Goal: Task Accomplishment & Management: Complete application form

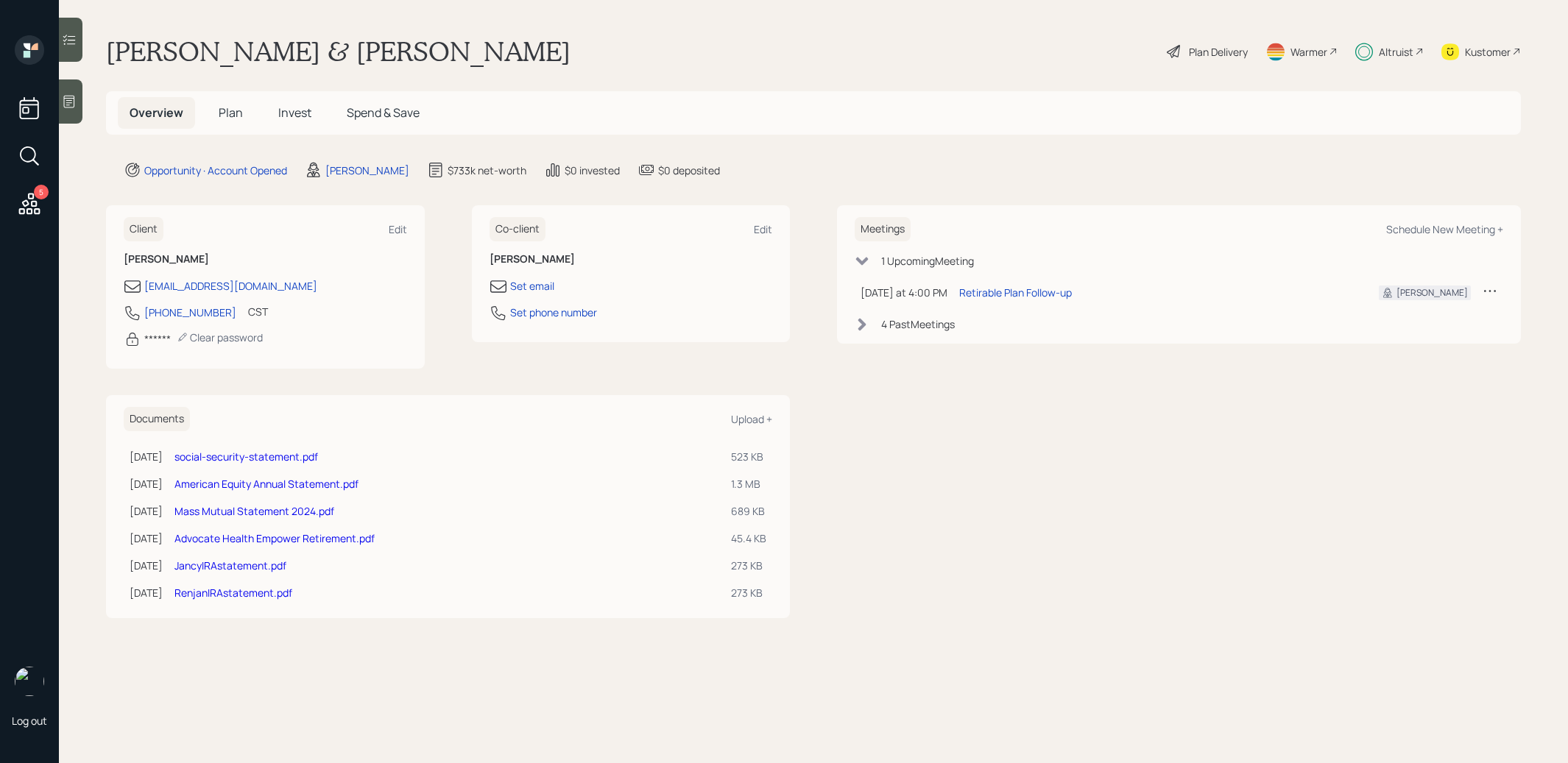
click at [293, 116] on span "Invest" at bounding box center [295, 112] width 33 height 16
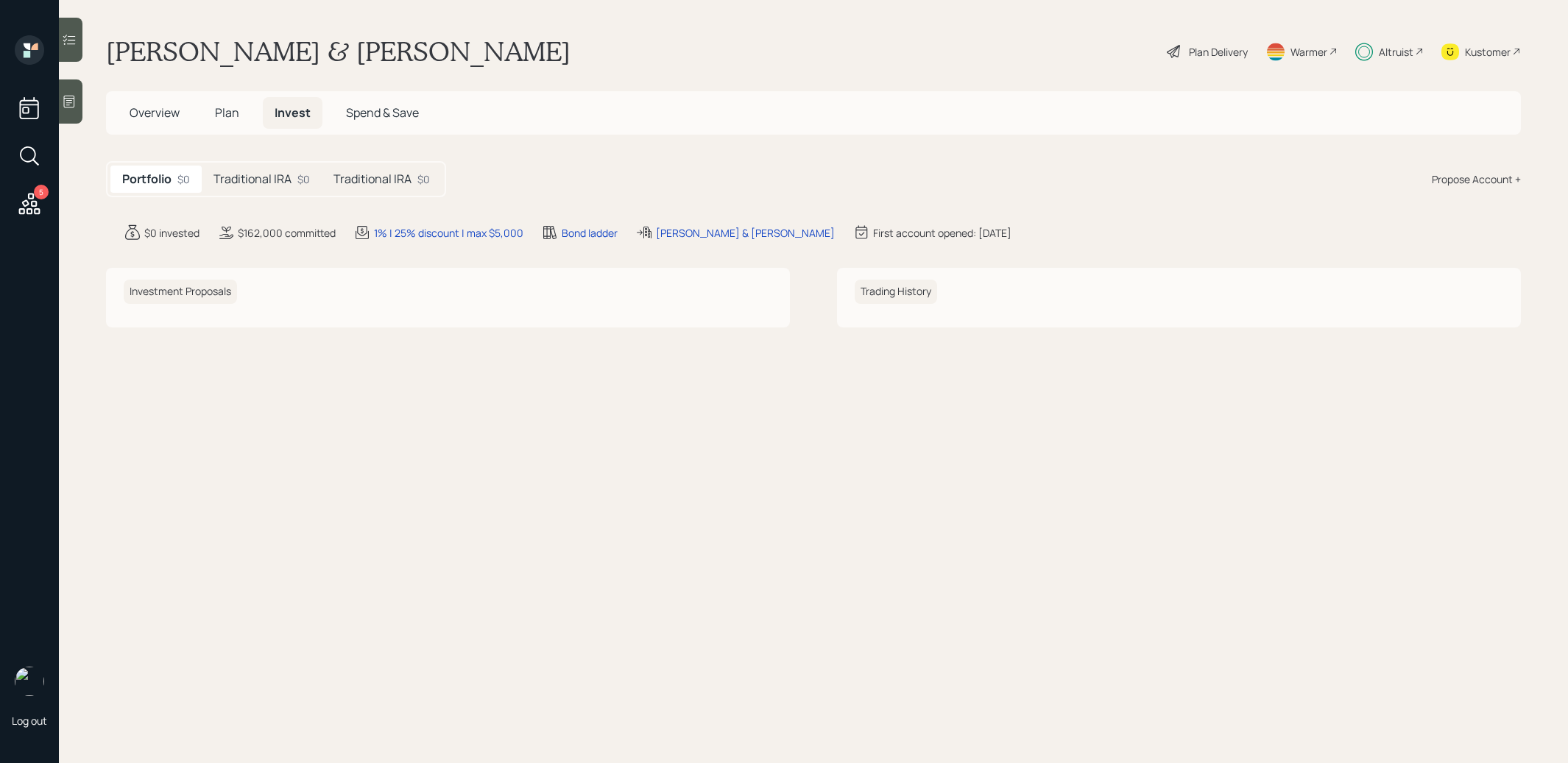
click at [270, 175] on h5 "Traditional IRA" at bounding box center [253, 179] width 78 height 14
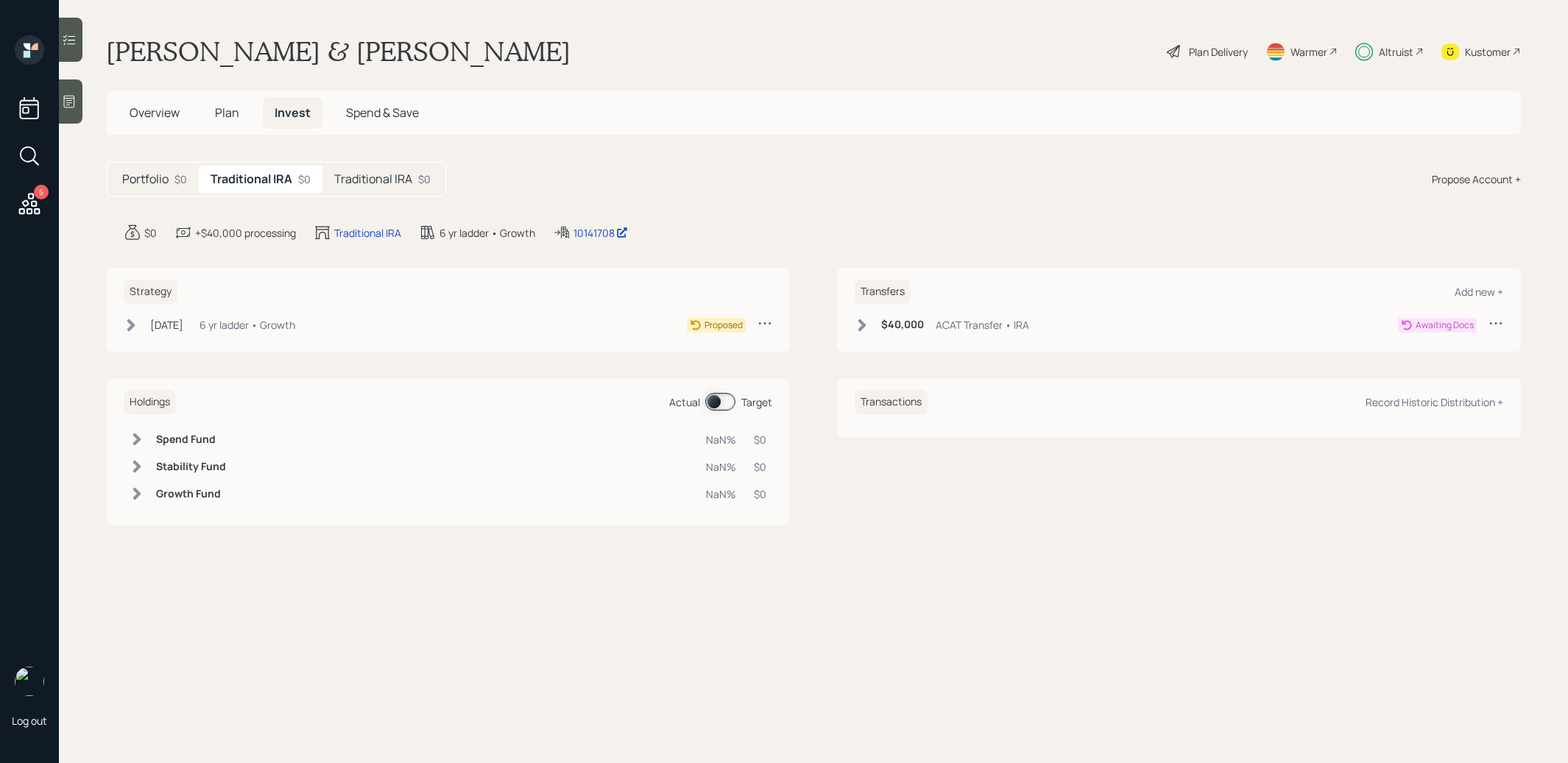
click at [862, 321] on icon at bounding box center [862, 325] width 8 height 13
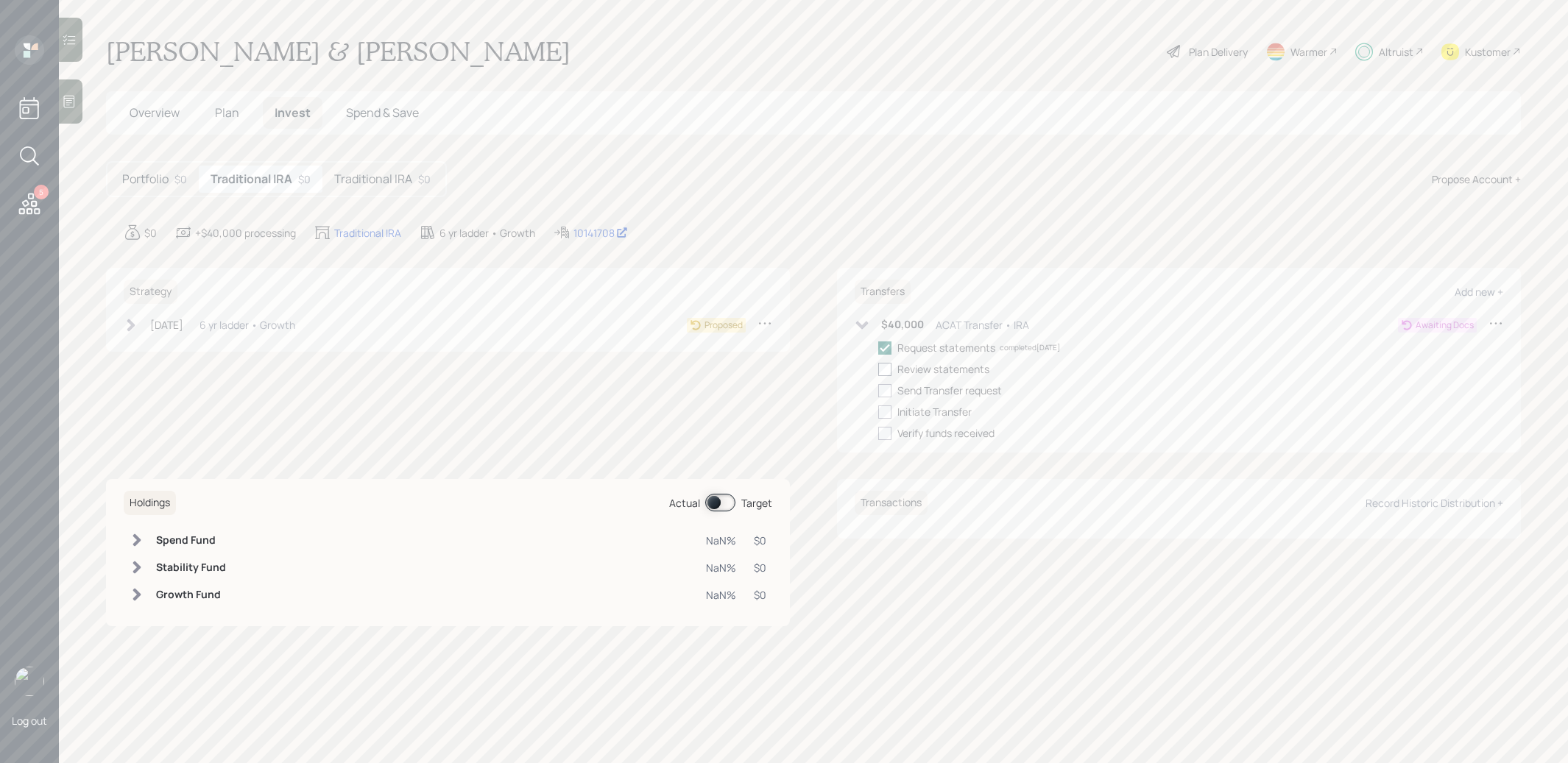
click at [884, 364] on div at bounding box center [884, 369] width 14 height 14
click at [878, 368] on input "checkbox" at bounding box center [877, 368] width 1 height 1
checkbox input "true"
click at [376, 175] on h5 "Traditional IRA" at bounding box center [373, 179] width 78 height 14
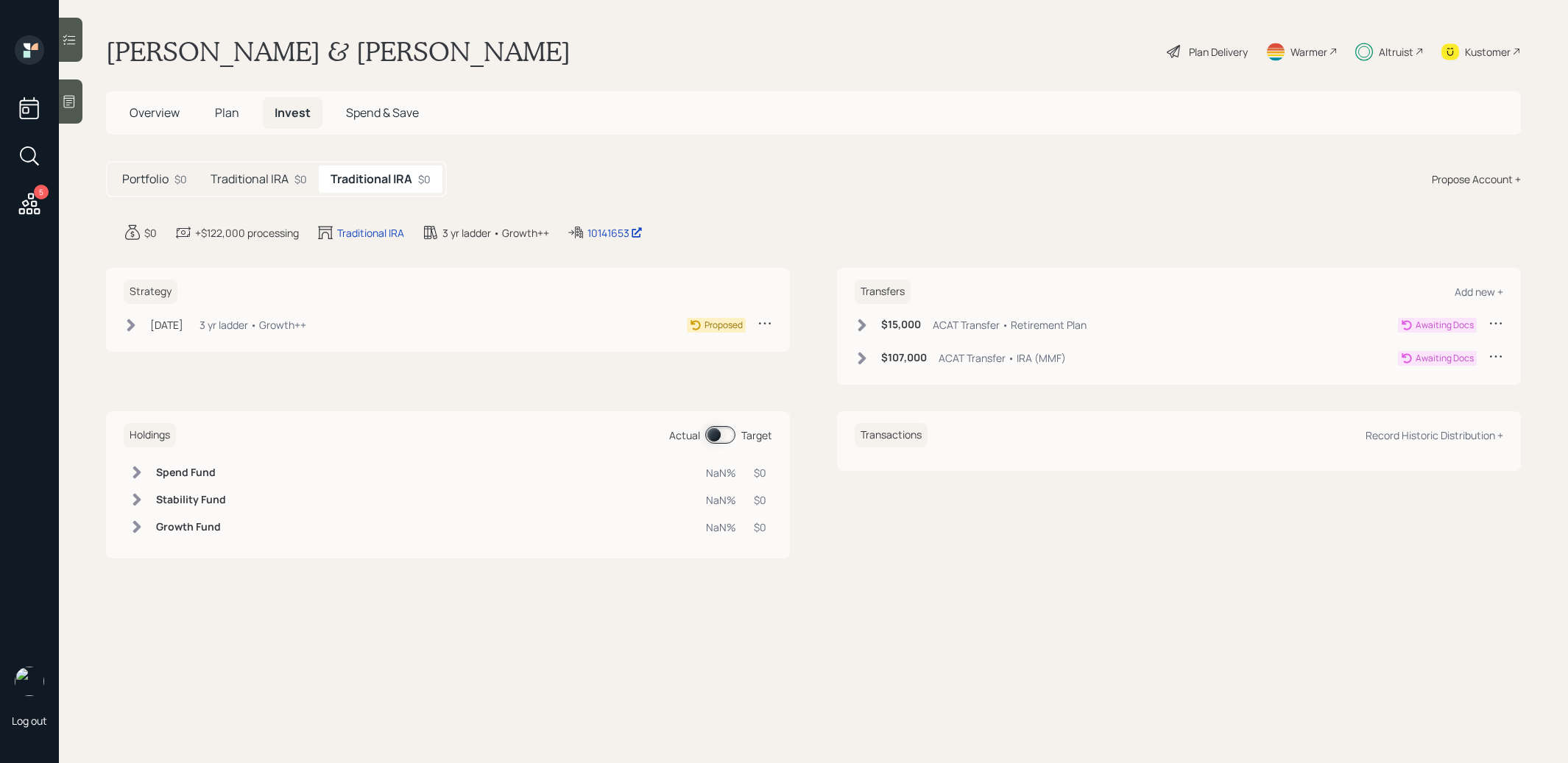
click at [868, 320] on icon at bounding box center [862, 325] width 14 height 14
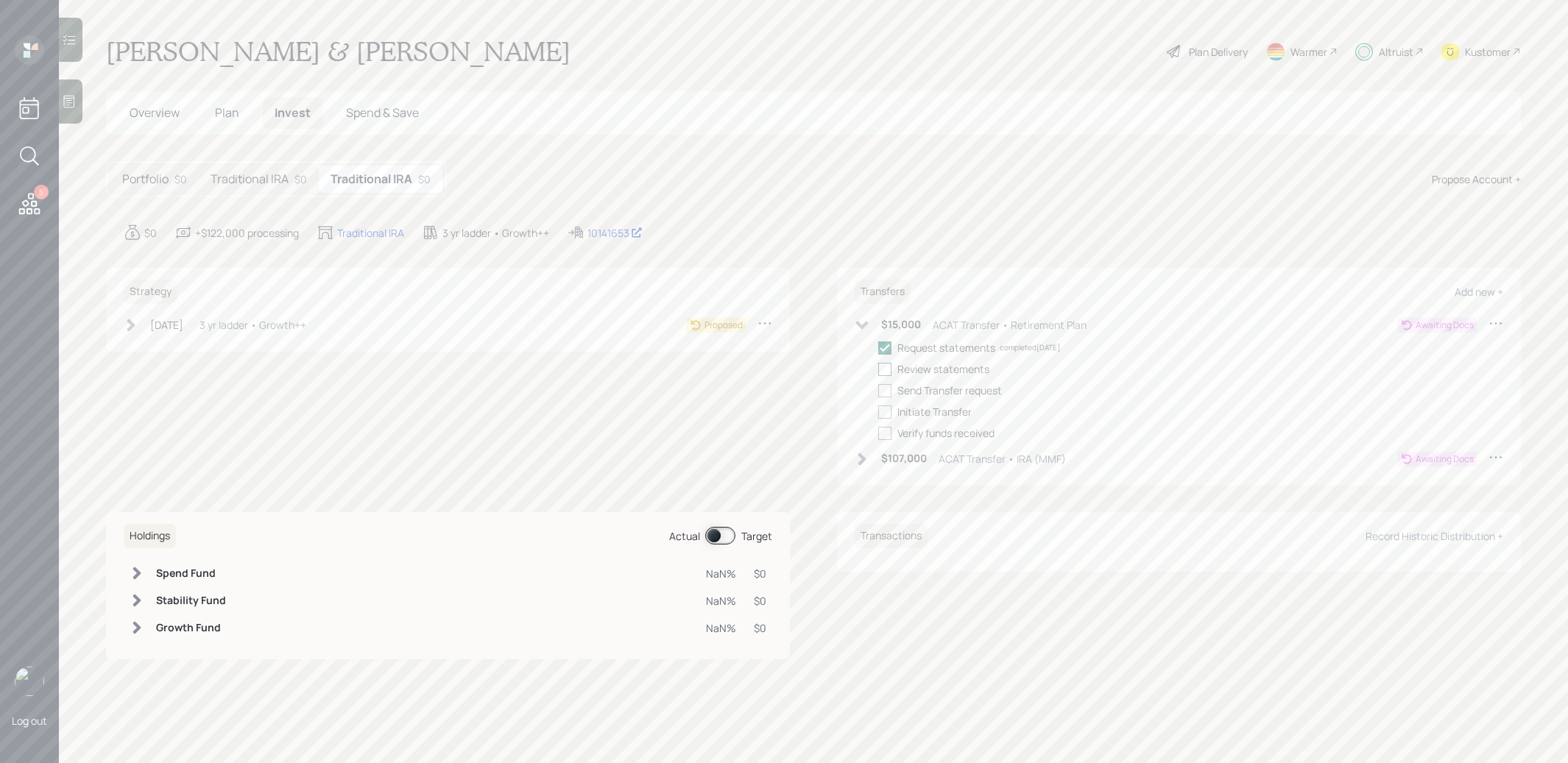
click at [884, 364] on div at bounding box center [884, 369] width 14 height 14
click at [878, 368] on input "checkbox" at bounding box center [877, 368] width 1 height 1
checkbox input "true"
click at [867, 457] on icon at bounding box center [862, 459] width 14 height 14
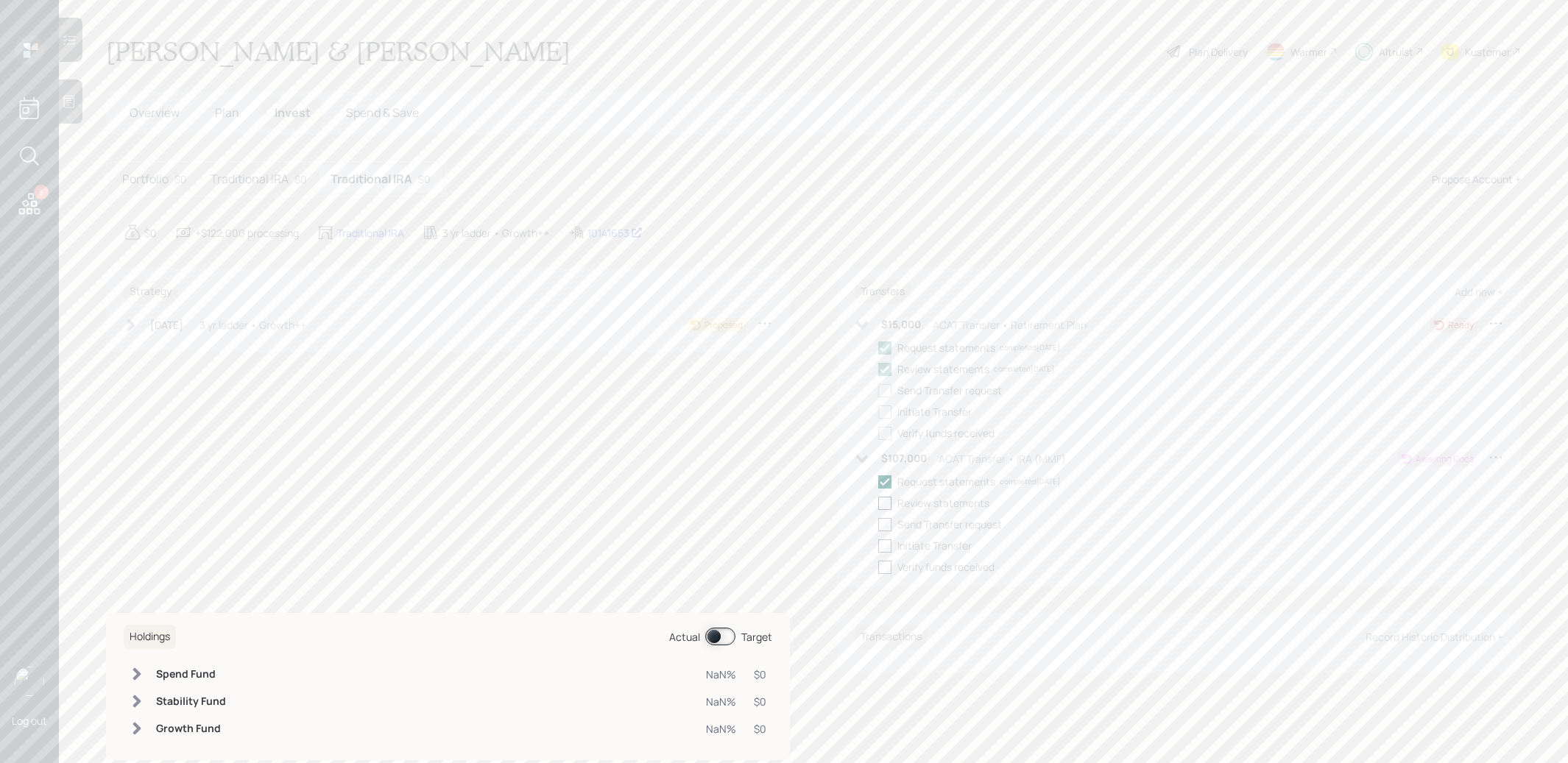
click at [886, 503] on div at bounding box center [884, 503] width 14 height 14
click at [878, 503] on input "checkbox" at bounding box center [877, 503] width 1 height 1
checkbox input "true"
click at [138, 321] on icon at bounding box center [131, 325] width 14 height 14
click at [181, 366] on div "Send plan for signature" at bounding box center [221, 368] width 109 height 15
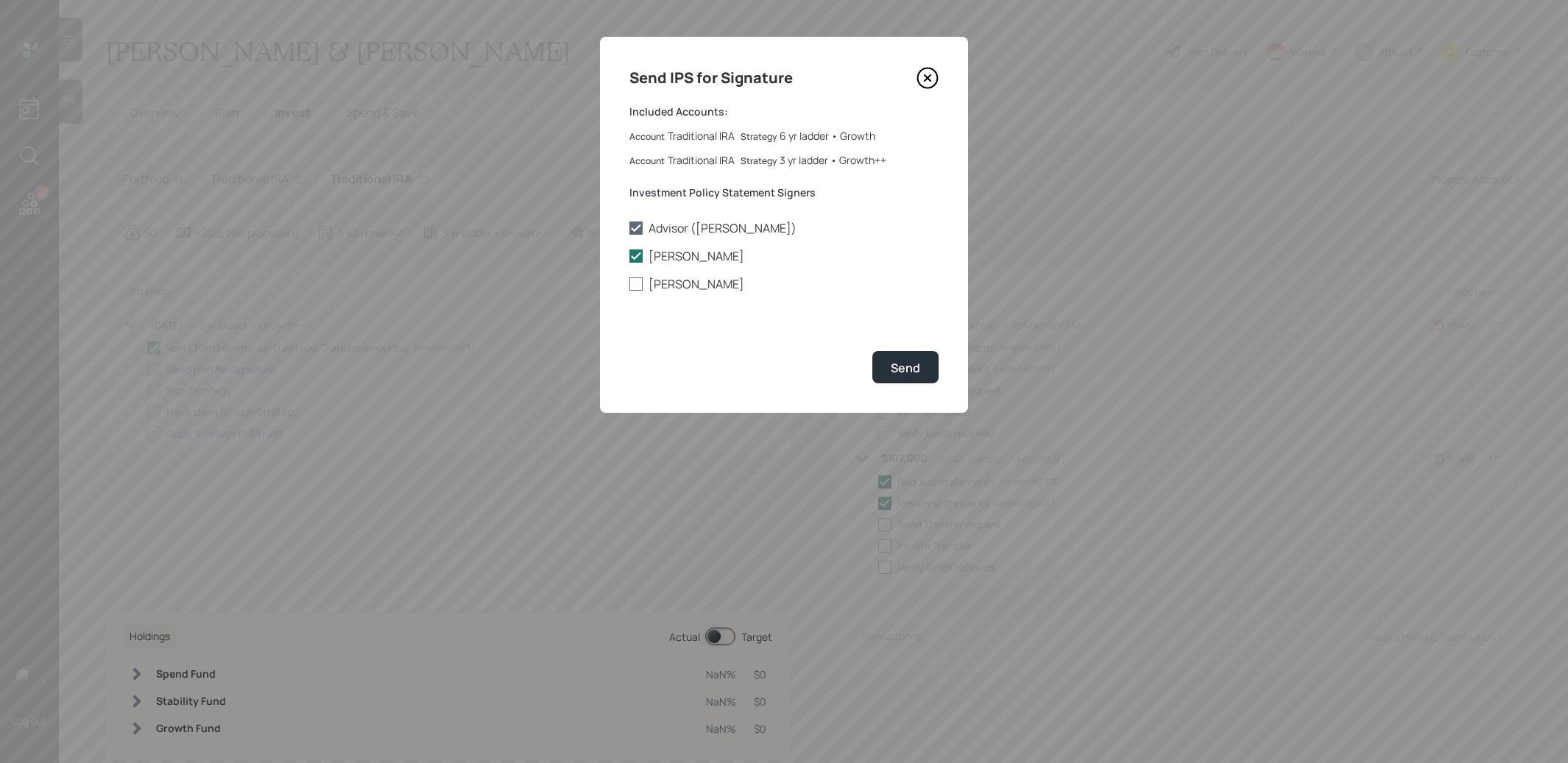
click at [640, 282] on div at bounding box center [636, 284] width 14 height 14
click at [629, 284] on input "[PERSON_NAME]" at bounding box center [628, 284] width 1 height 1
checkbox input "true"
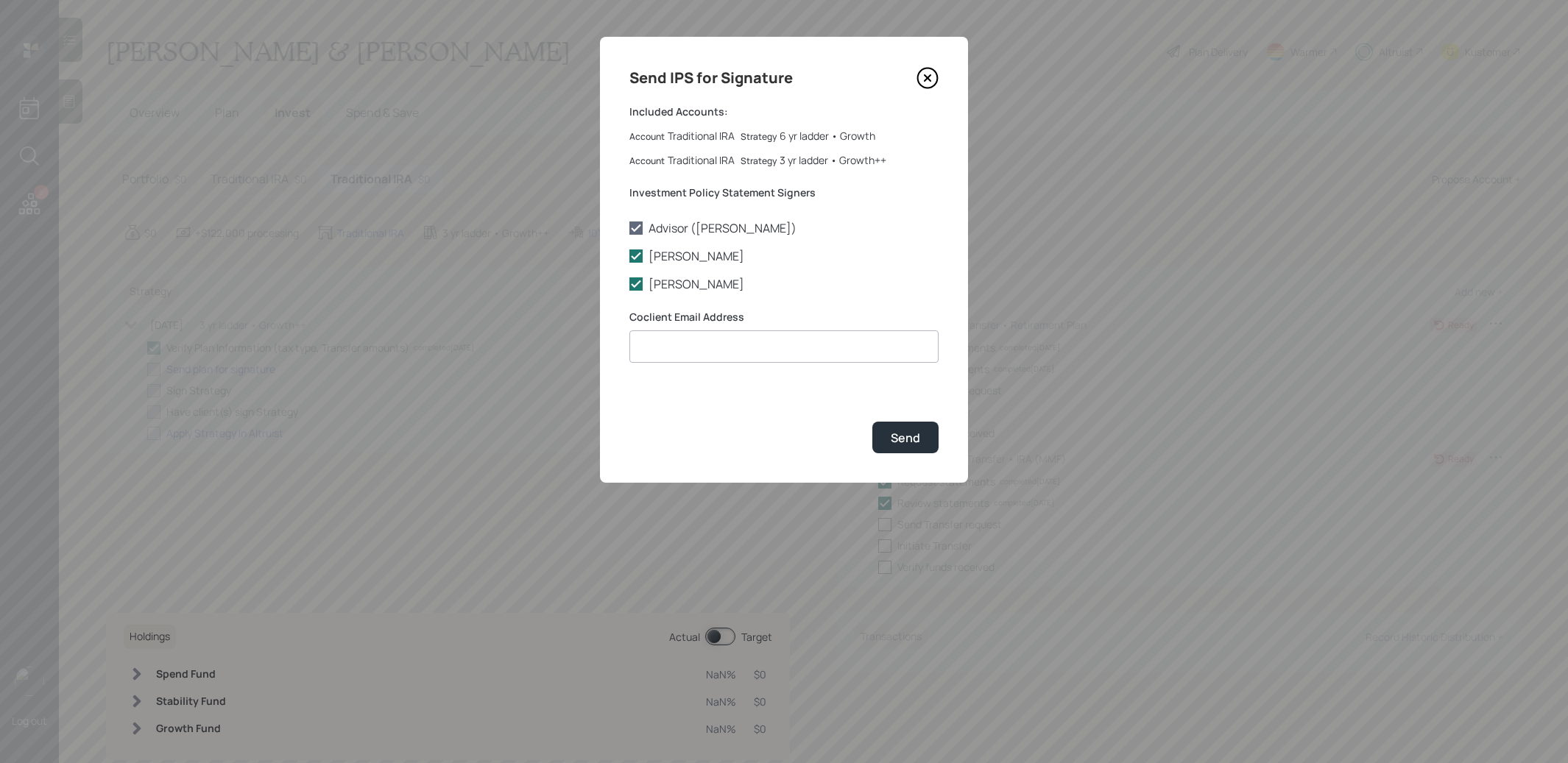
click at [765, 344] on input at bounding box center [784, 346] width 309 height 33
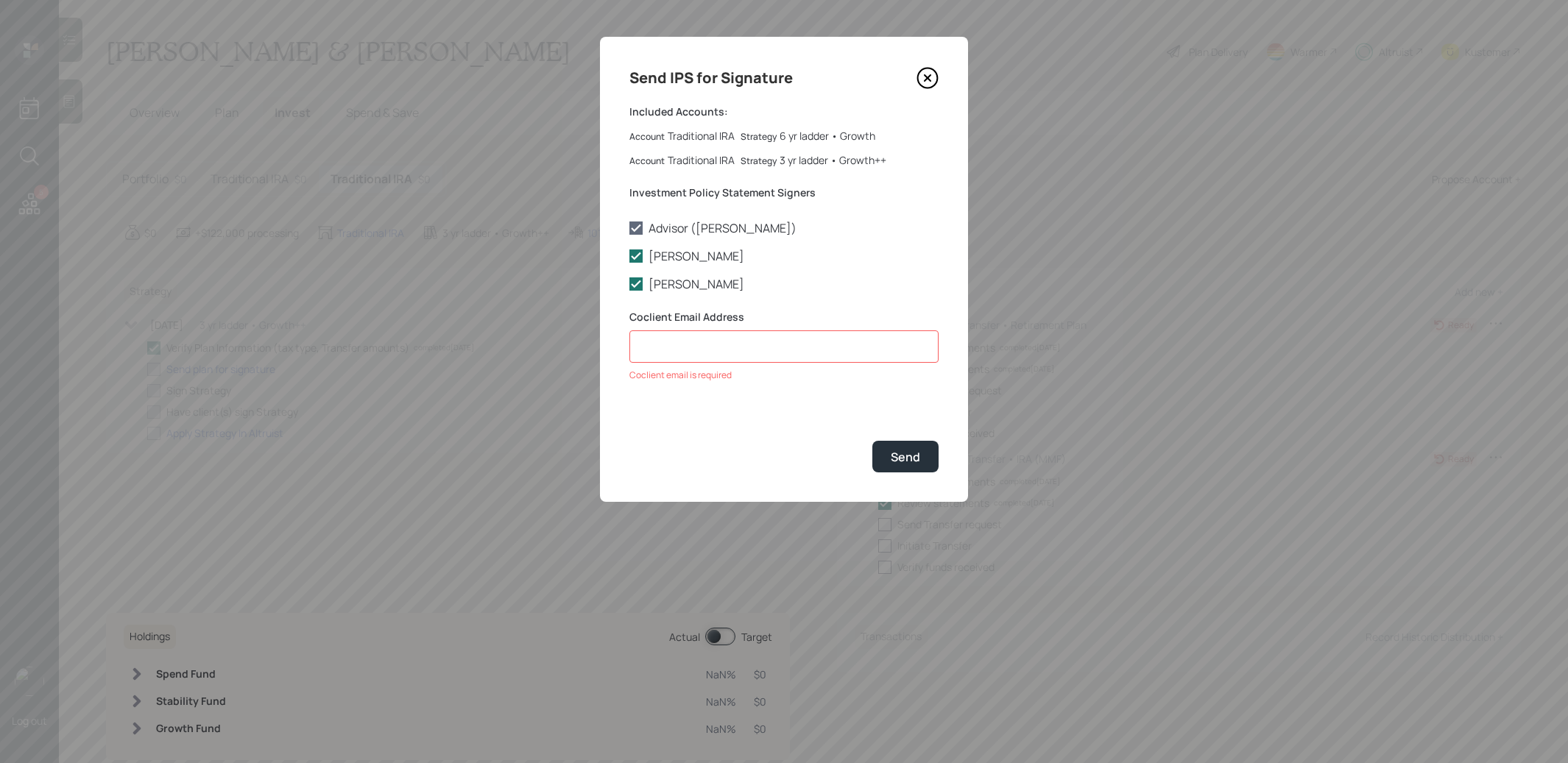
paste input "[EMAIL_ADDRESS][DOMAIN_NAME]"
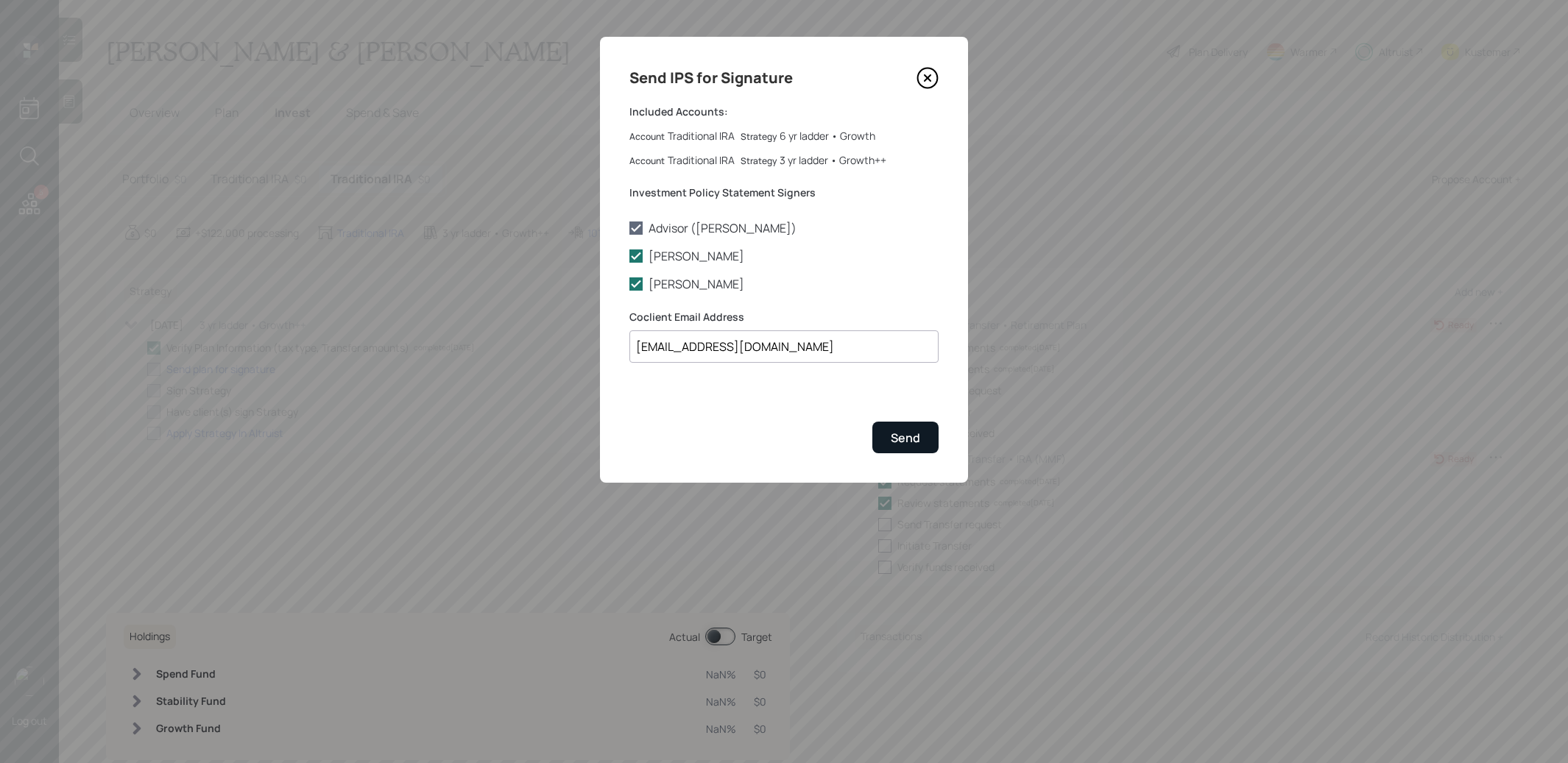
type input "[EMAIL_ADDRESS][DOMAIN_NAME]"
click at [911, 436] on div "Send" at bounding box center [905, 438] width 30 height 16
checkbox input "true"
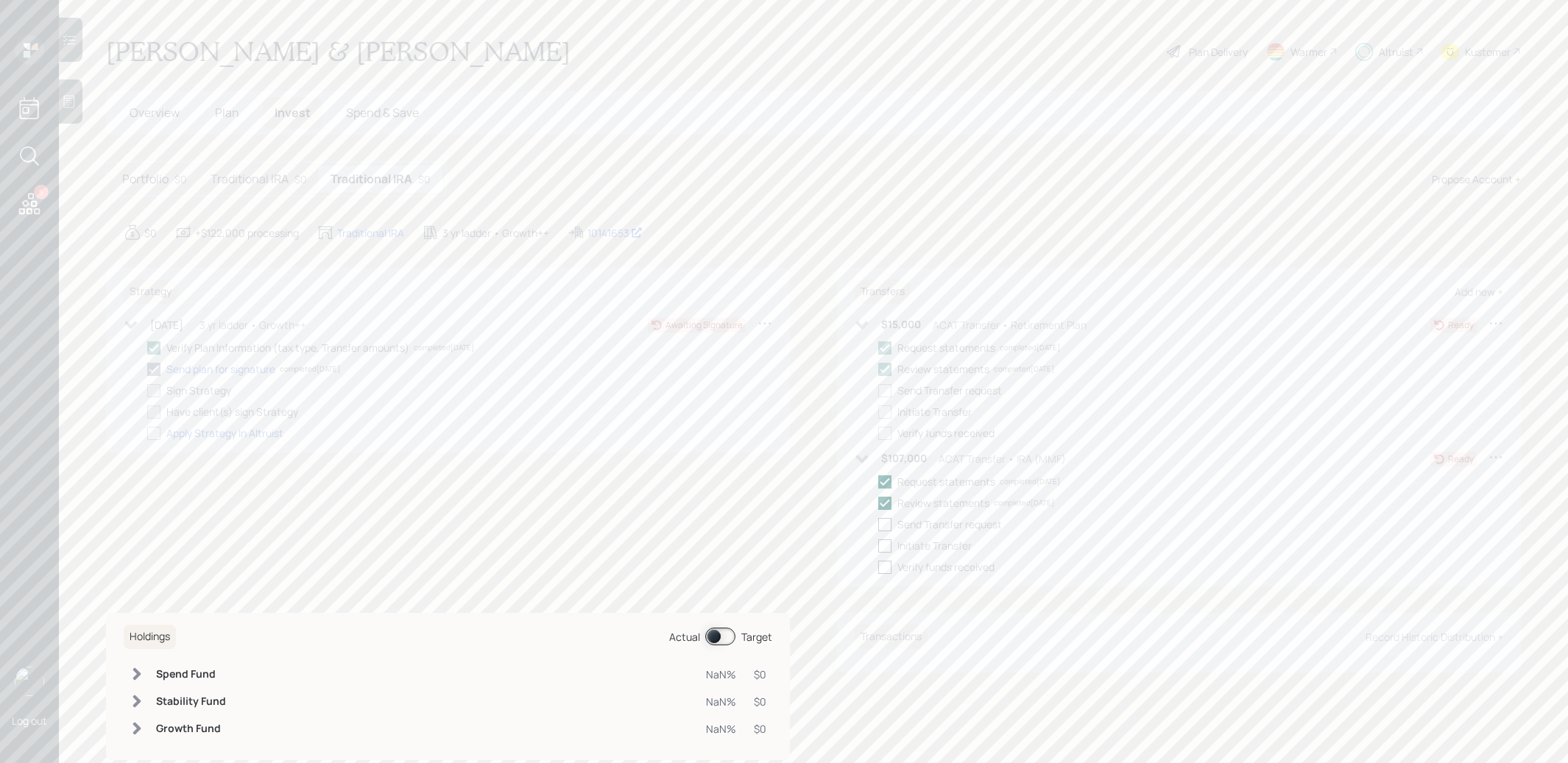
click at [145, 104] on span "Overview" at bounding box center [154, 112] width 50 height 16
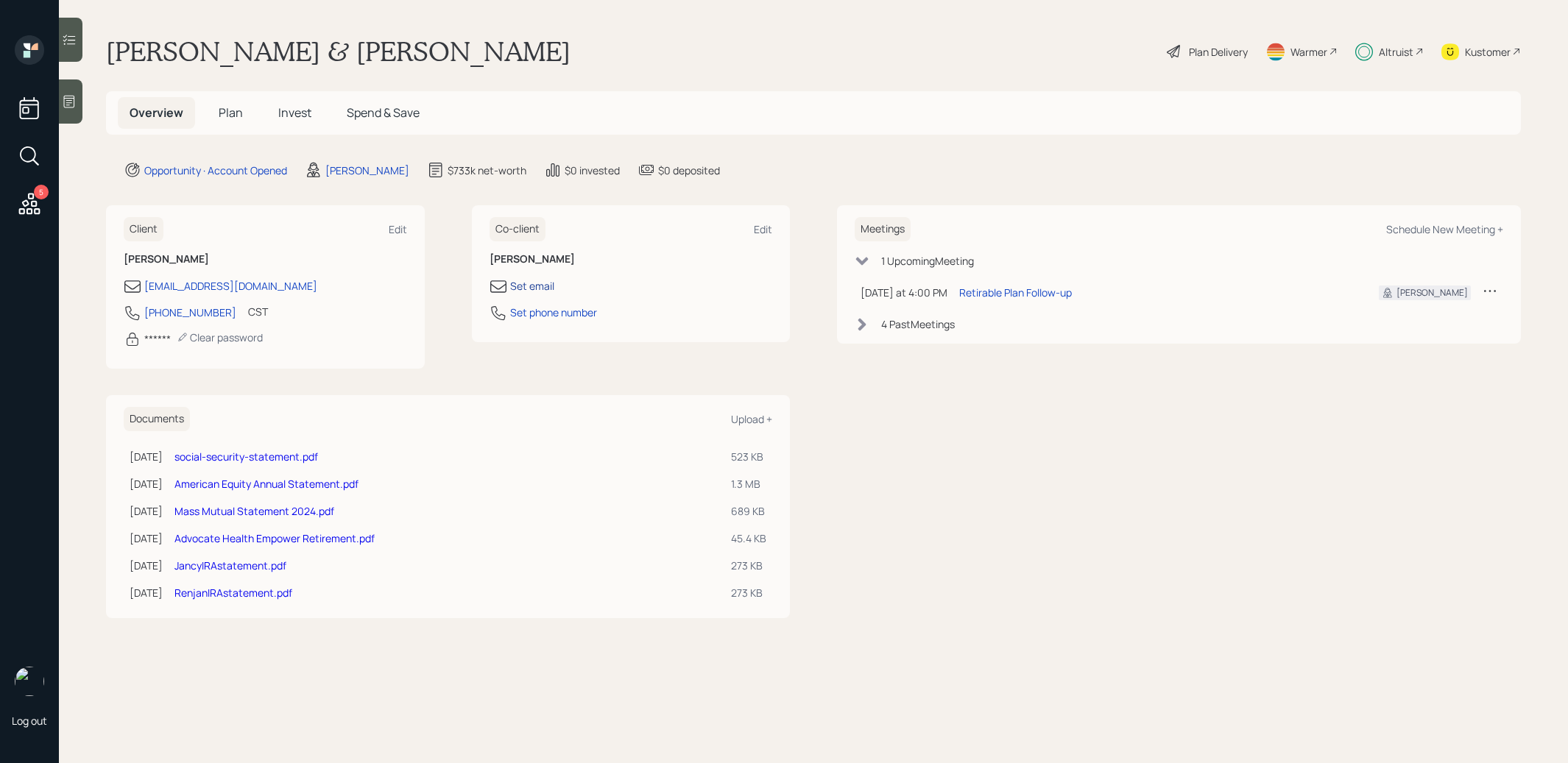
click at [544, 282] on div "Set email" at bounding box center [532, 285] width 44 height 15
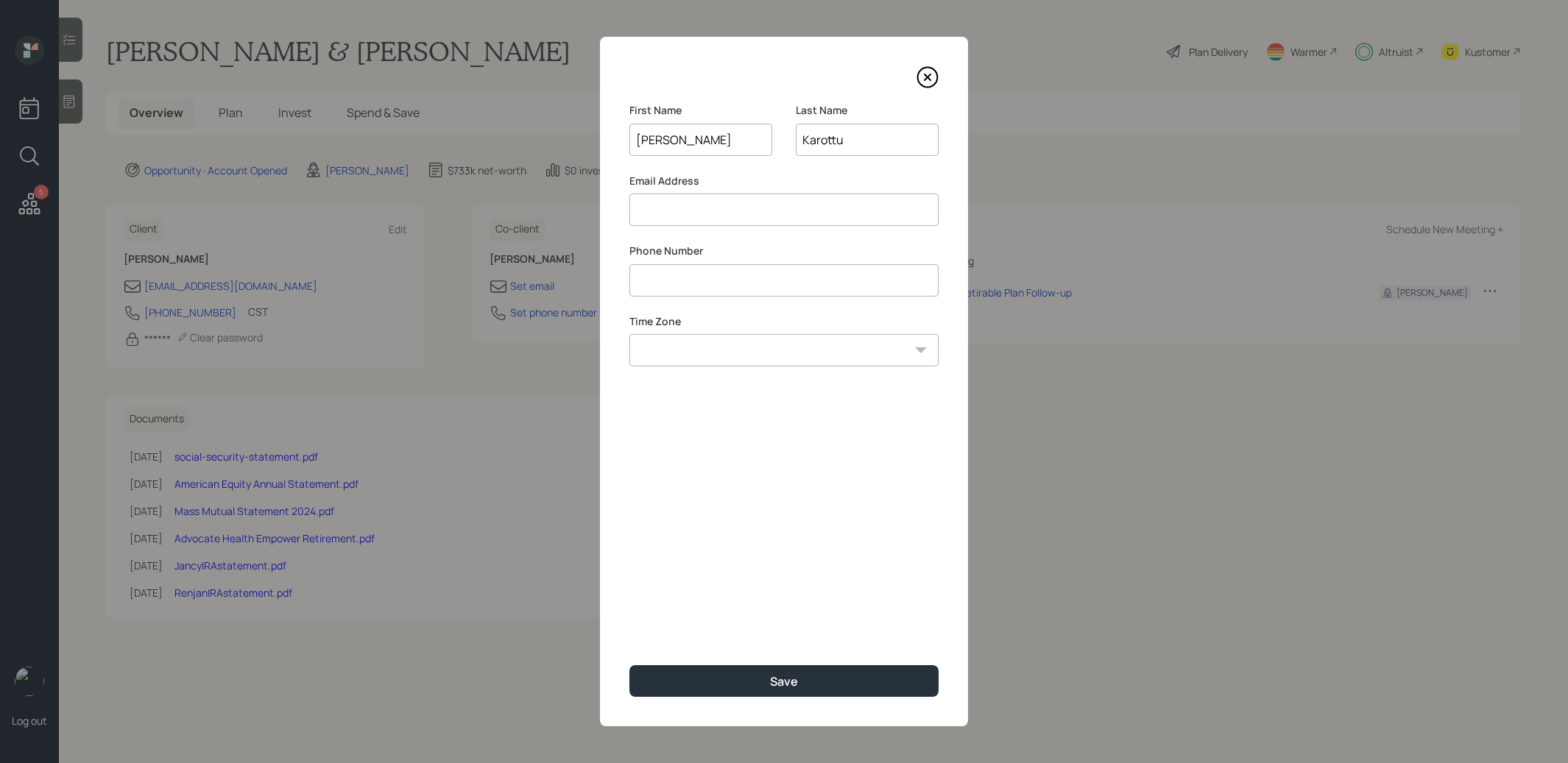
click at [666, 201] on input at bounding box center [784, 210] width 309 height 33
paste input "[EMAIL_ADDRESS][DOMAIN_NAME]"
type input "[EMAIL_ADDRESS][DOMAIN_NAME]"
click at [638, 285] on input at bounding box center [784, 280] width 309 height 33
type input "**********"
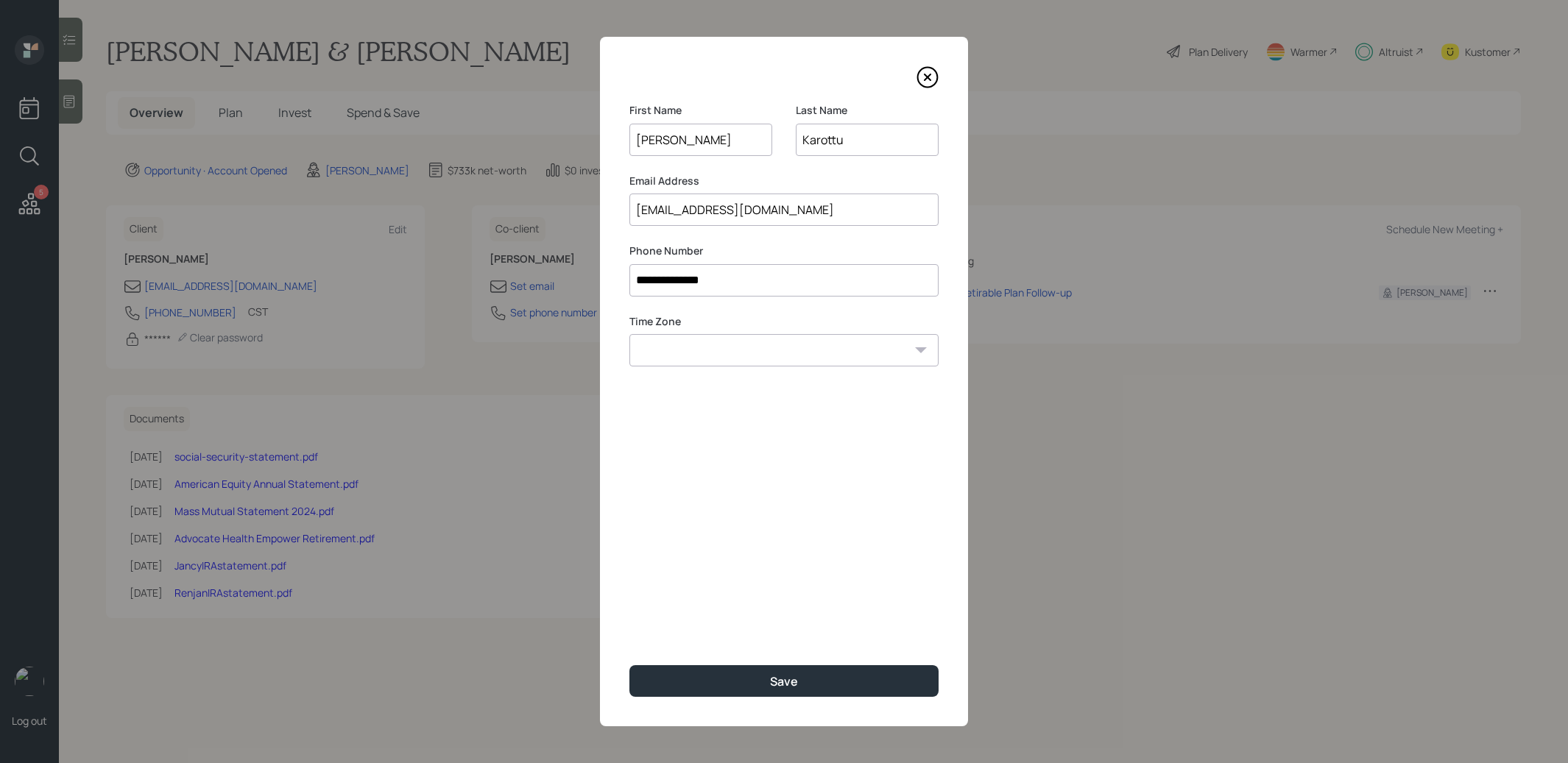
click at [749, 353] on select "Eastern Standard Time Central Standard Time Mountain Standard Time Pacific Stan…" at bounding box center [784, 350] width 309 height 33
select select "America/[GEOGRAPHIC_DATA]"
click at [629, 334] on select "Eastern Standard Time Central Standard Time Mountain Standard Time Pacific Stan…" at bounding box center [784, 350] width 309 height 33
click at [762, 671] on button "Save" at bounding box center [784, 682] width 309 height 32
